Goal: Transaction & Acquisition: Subscribe to service/newsletter

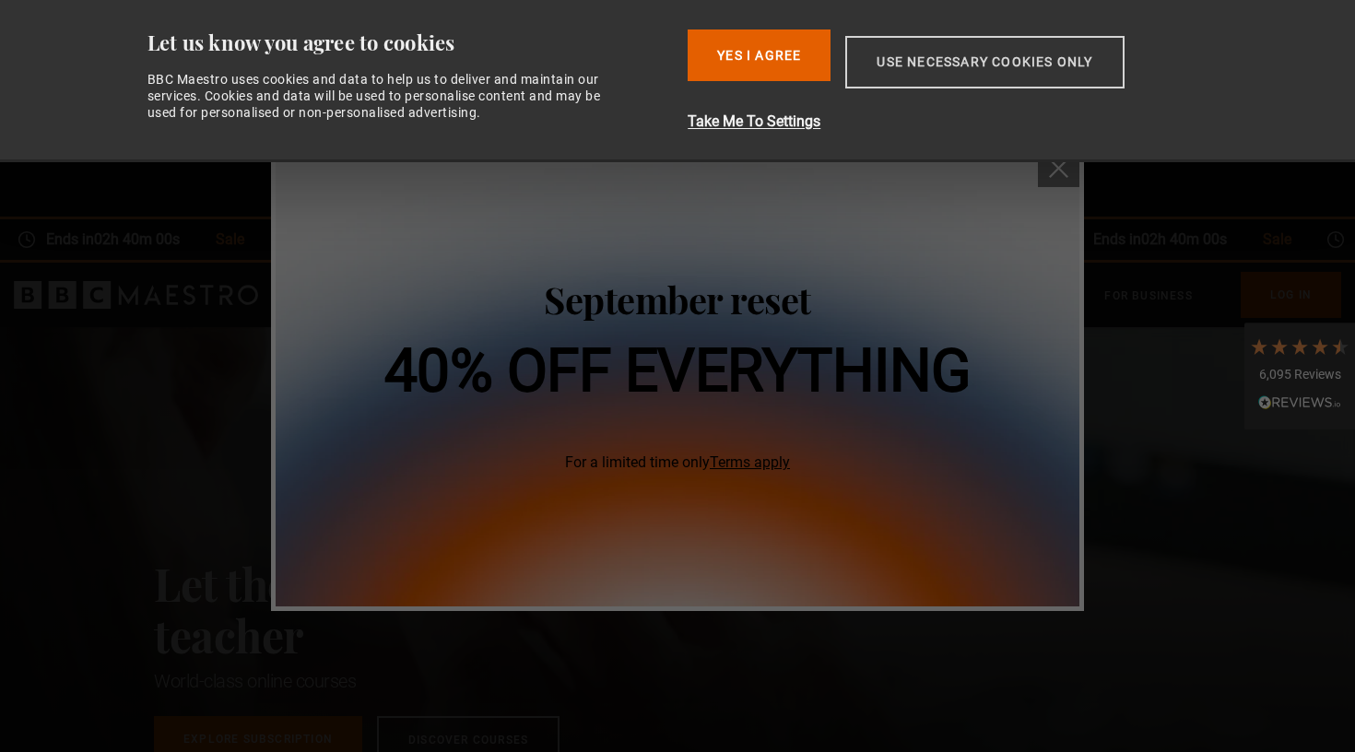
click at [1005, 67] on button "Use necessary cookies only" at bounding box center [984, 62] width 278 height 53
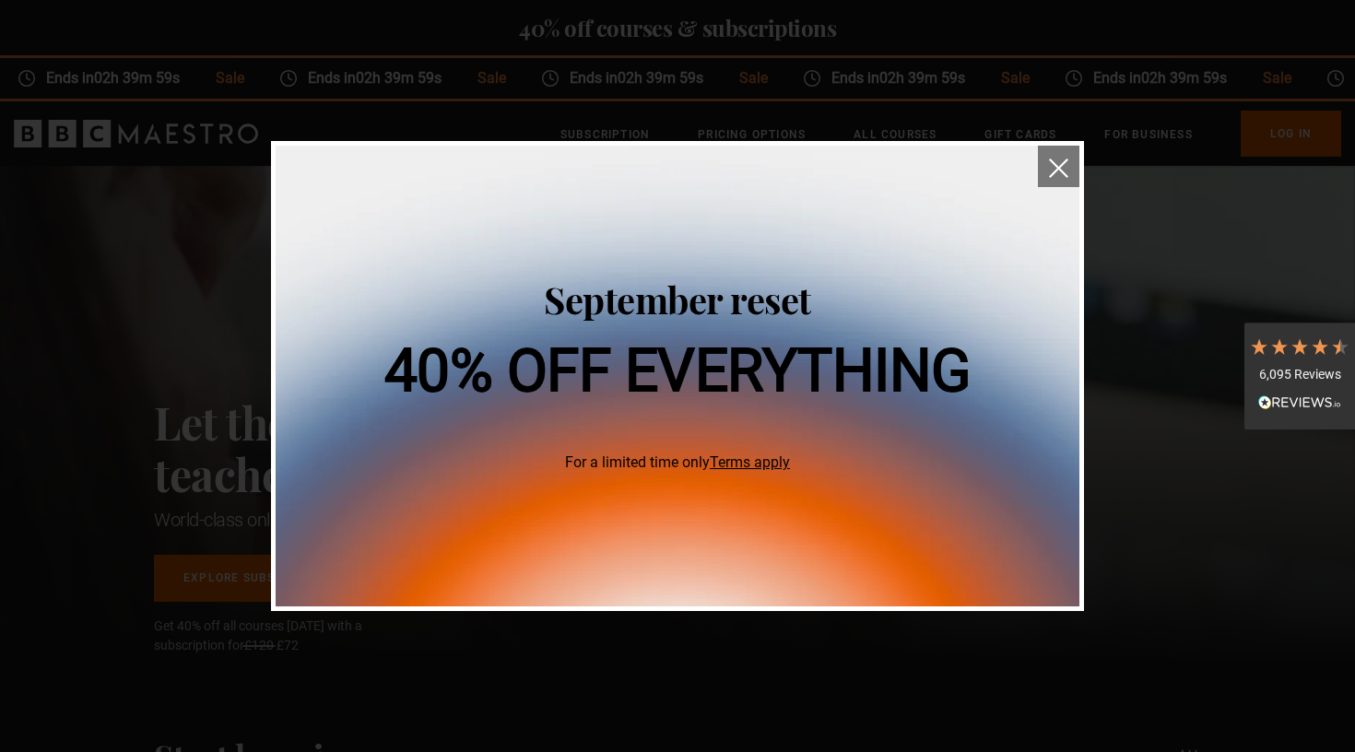
click at [1053, 177] on img "close" at bounding box center [1058, 168] width 19 height 19
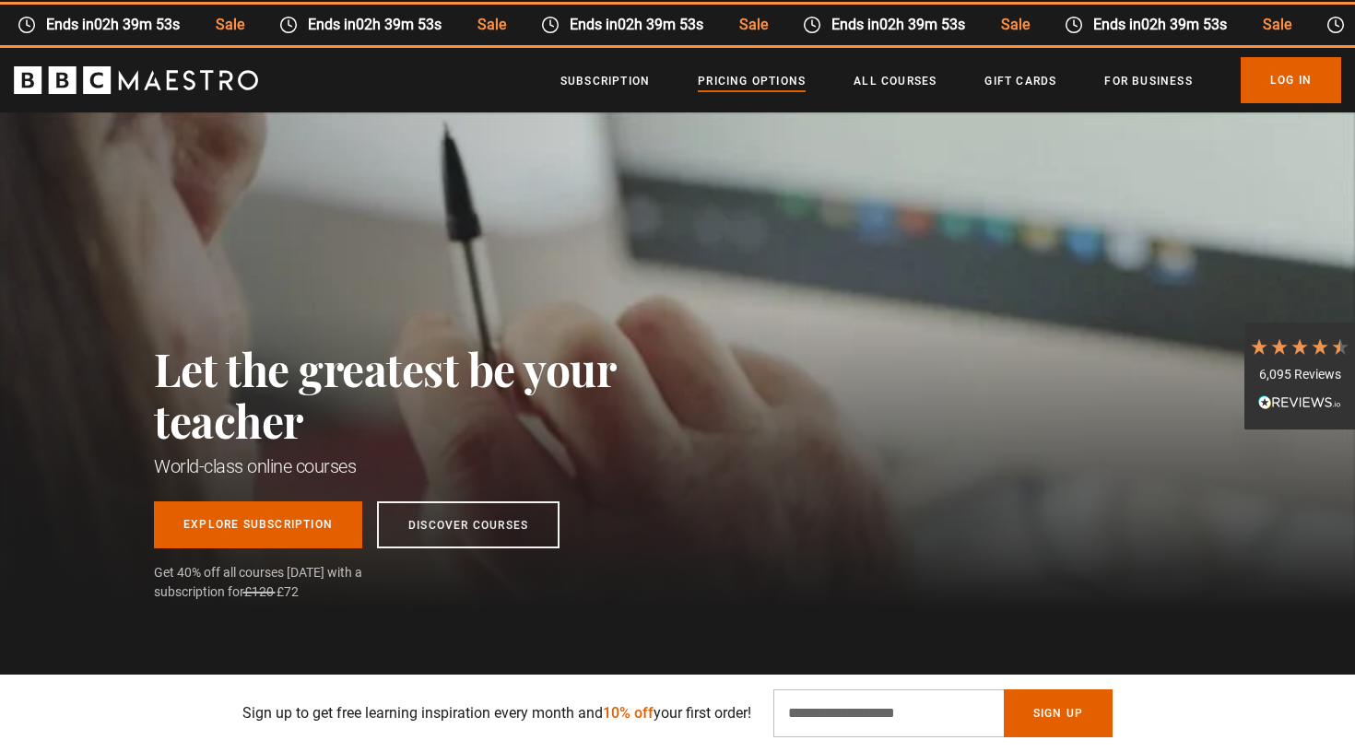
scroll to position [0, 242]
click at [876, 90] on link "All Courses" at bounding box center [895, 81] width 83 height 18
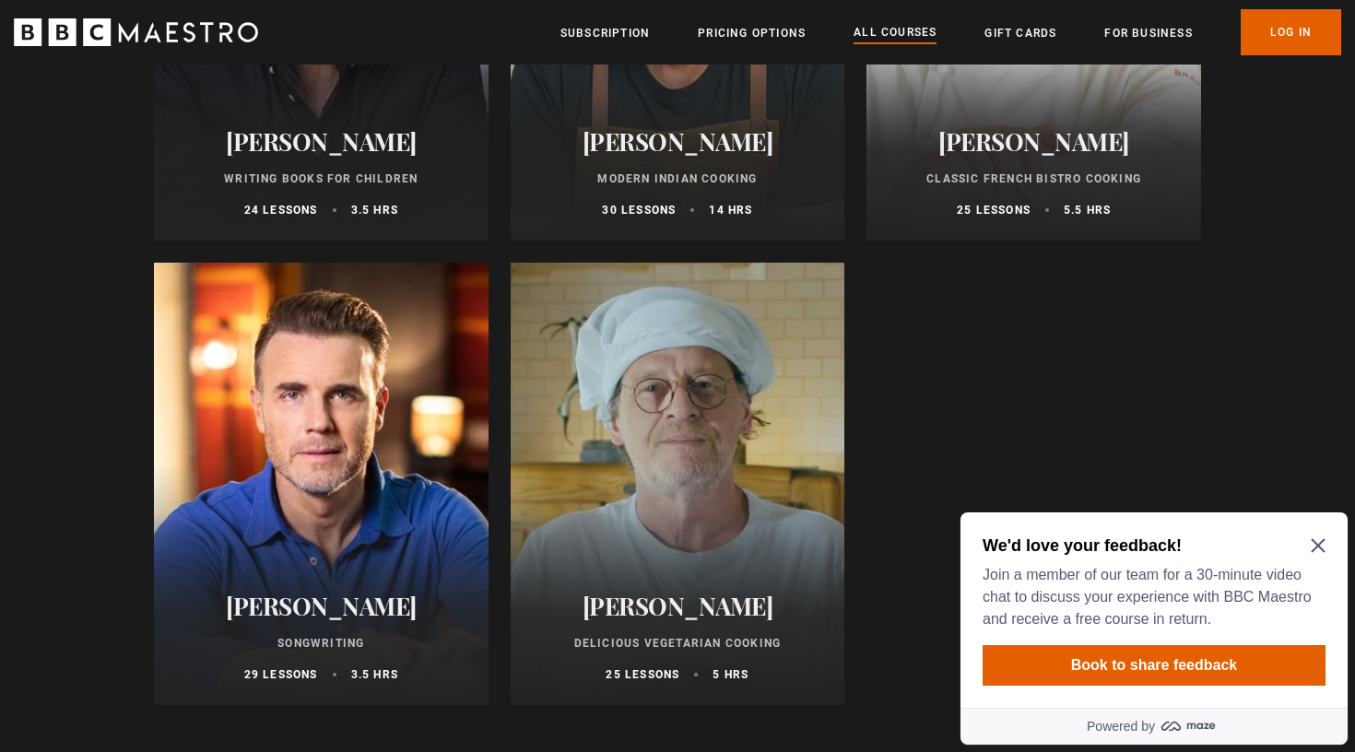
scroll to position [7387, 0]
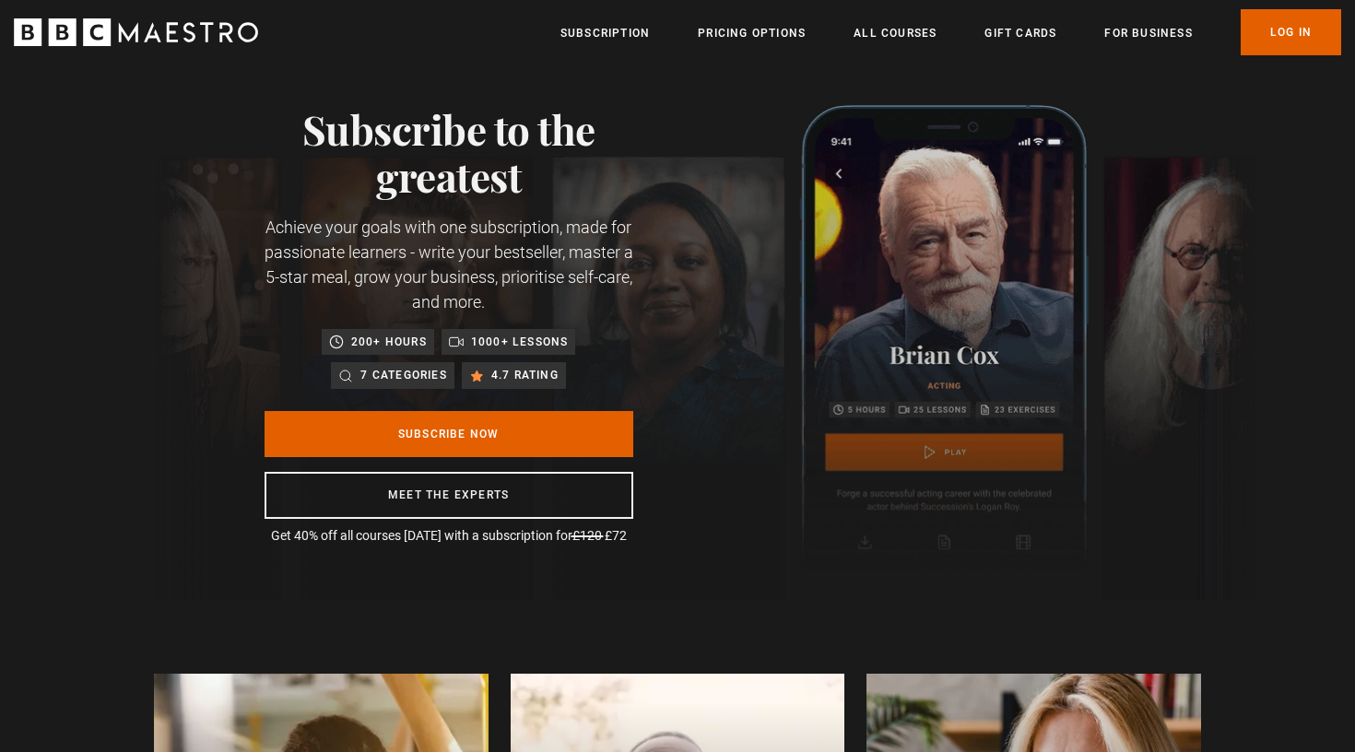
scroll to position [18, 0]
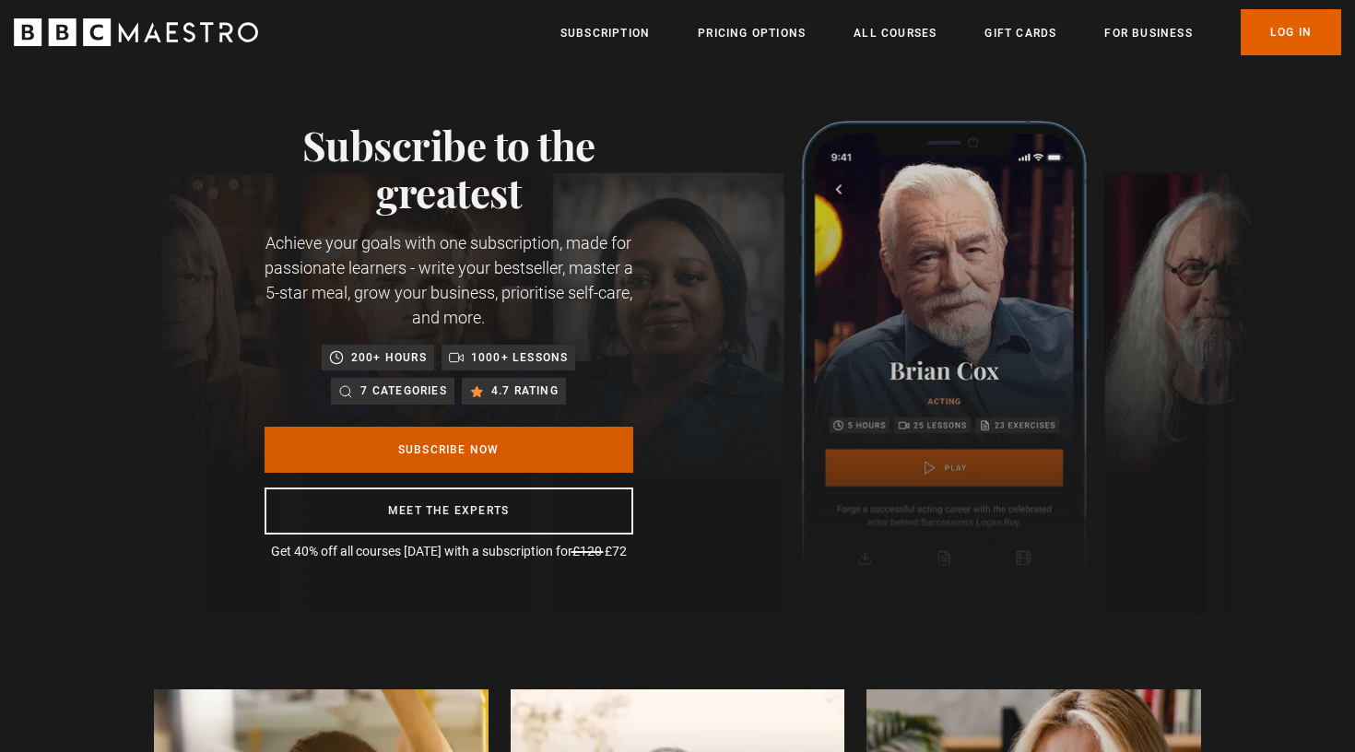
click at [579, 451] on link "Subscribe Now" at bounding box center [449, 450] width 369 height 46
